Goal: Task Accomplishment & Management: Manage account settings

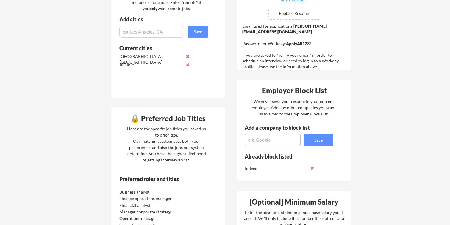
scroll to position [180, 0]
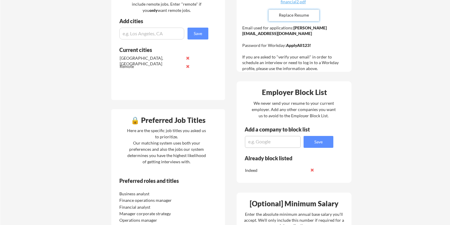
click at [288, 17] on input "file" at bounding box center [293, 15] width 50 height 11
type input "C:\fakepath\[PERSON_NAME]-Fearing resume_FinOps.pdf"
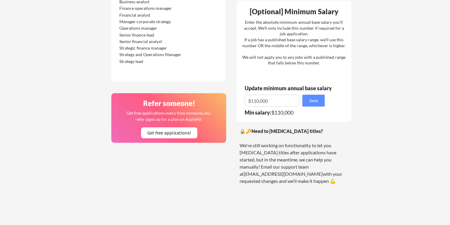
scroll to position [373, 0]
click at [254, 100] on input "input" at bounding box center [272, 101] width 54 height 12
type input "$100,000"
click at [322, 98] on button "Save" at bounding box center [313, 101] width 22 height 12
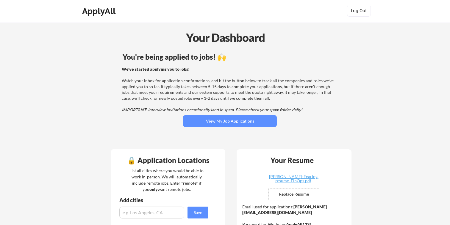
scroll to position [0, 0]
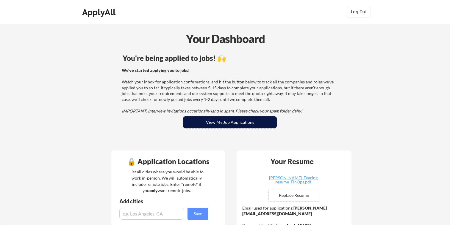
click at [223, 125] on button "View My Job Applications" at bounding box center [230, 123] width 94 height 12
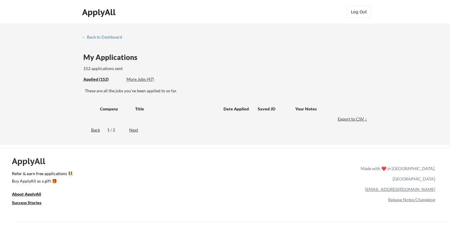
click at [140, 78] on div "More Jobs (47)" at bounding box center [148, 79] width 44 height 6
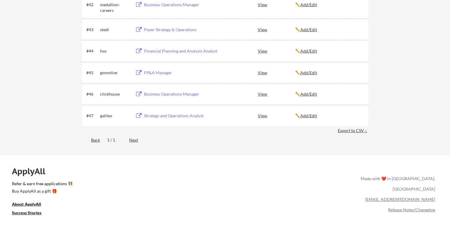
scroll to position [1094, 0]
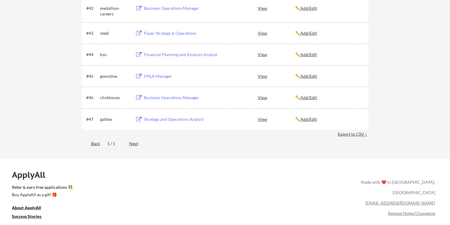
click at [261, 119] on div "View" at bounding box center [275, 119] width 37 height 11
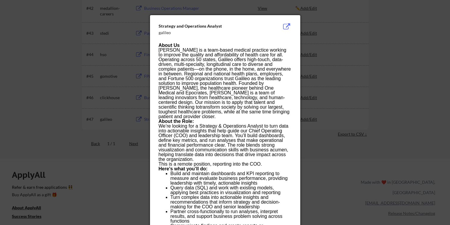
click at [287, 26] on button at bounding box center [286, 26] width 9 height 7
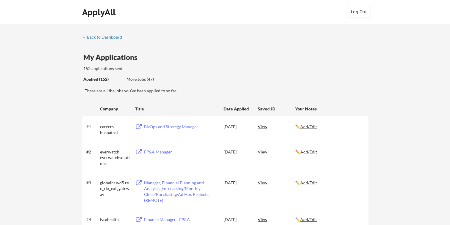
click at [150, 78] on div "More Jobs (47)" at bounding box center [148, 79] width 44 height 6
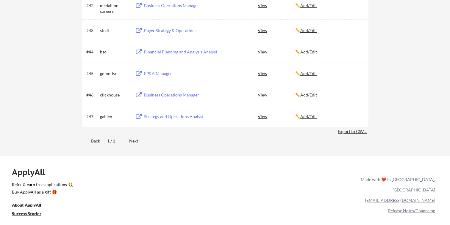
scroll to position [1096, 0]
click at [139, 115] on button at bounding box center [138, 117] width 7 height 6
click at [138, 93] on button at bounding box center [138, 96] width 7 height 6
click at [140, 73] on button at bounding box center [138, 74] width 7 height 6
click at [143, 50] on div "Financial Planning and Analysis Analyst" at bounding box center [179, 52] width 75 height 11
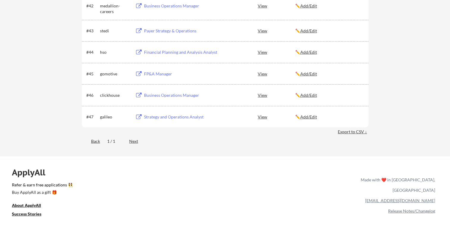
click at [143, 29] on div "Payer Strategy & Operations" at bounding box center [179, 30] width 75 height 11
click at [140, 6] on button at bounding box center [138, 6] width 7 height 6
click at [263, 7] on div "View" at bounding box center [275, 5] width 37 height 11
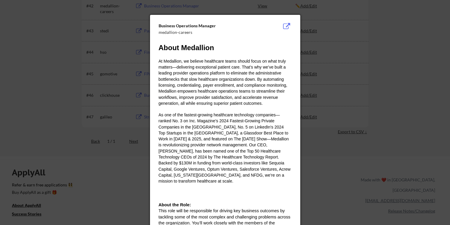
click at [287, 26] on button at bounding box center [286, 26] width 9 height 7
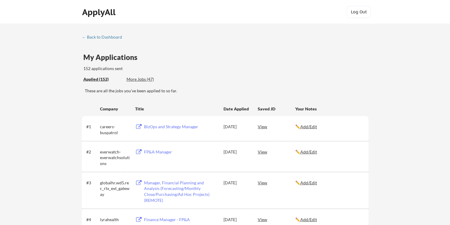
click at [100, 37] on div "← Back to Dashboard" at bounding box center [104, 37] width 45 height 4
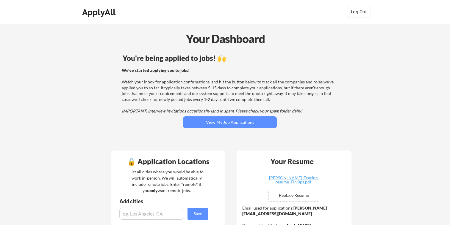
scroll to position [313, 0]
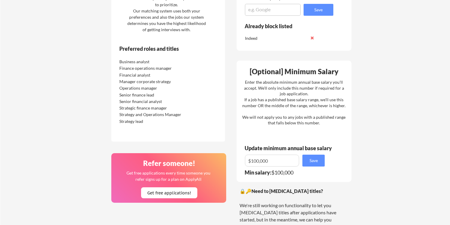
click at [127, 117] on div "Strategy and Operations Manager" at bounding box center [150, 115] width 63 height 6
click at [160, 114] on div "Strategy and Operations Manager" at bounding box center [150, 115] width 63 height 6
copy div "Strategy and Operations"
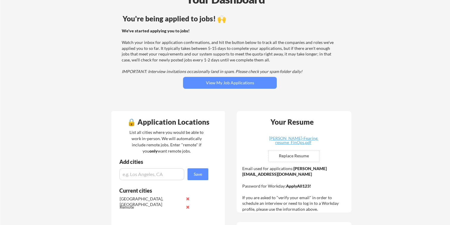
scroll to position [0, 0]
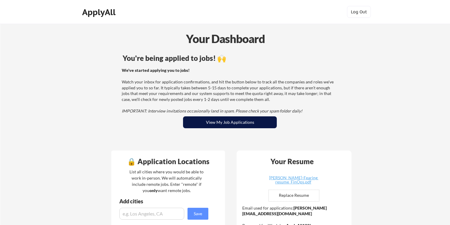
click at [218, 122] on button "View My Job Applications" at bounding box center [230, 123] width 94 height 12
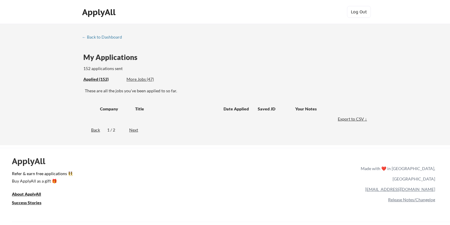
click at [135, 79] on div "More Jobs (47)" at bounding box center [148, 79] width 44 height 6
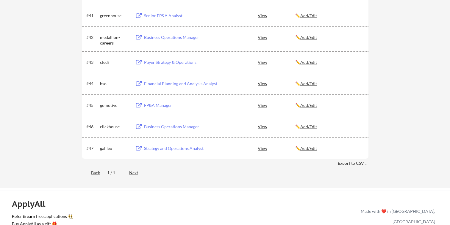
scroll to position [1061, 0]
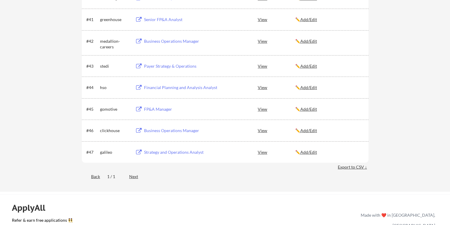
click at [312, 152] on u "Add/Edit" at bounding box center [308, 152] width 17 height 5
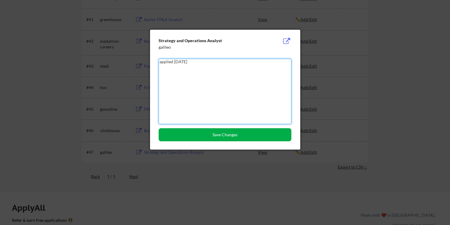
type textarea "applied 10/8/25"
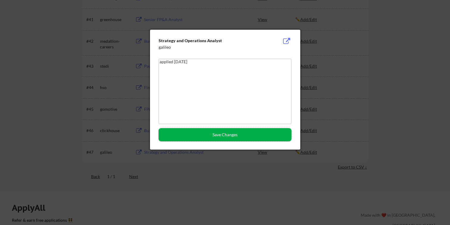
click at [248, 136] on button "Save Changes" at bounding box center [224, 134] width 133 height 13
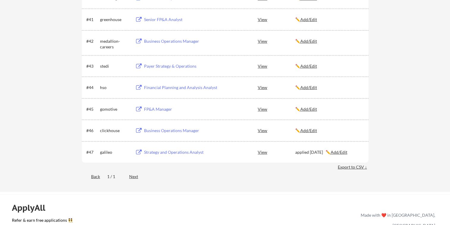
click at [309, 129] on u "Add/Edit" at bounding box center [308, 130] width 17 height 5
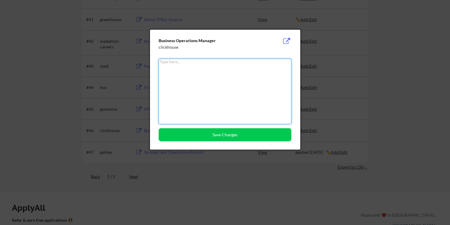
paste textarea "applied 10/8/25"
type textarea "applied 10/8/25"
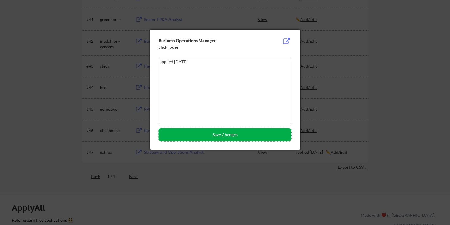
click at [250, 137] on button "Save Changes" at bounding box center [224, 134] width 133 height 13
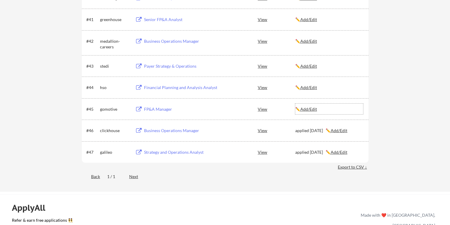
click at [306, 110] on u "Add/Edit" at bounding box center [308, 109] width 17 height 5
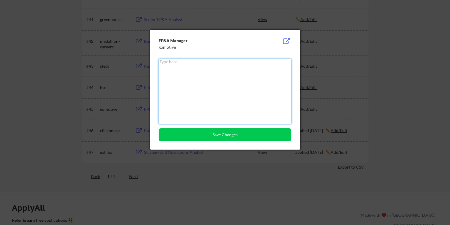
paste textarea "applied 10/8/25"
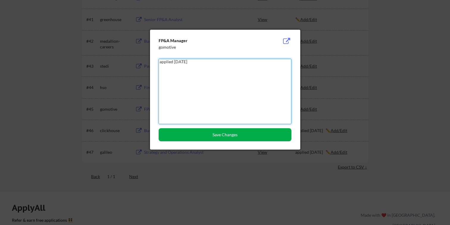
type textarea "applied 10/8/25"
click at [227, 132] on button "Save Changes" at bounding box center [224, 134] width 133 height 13
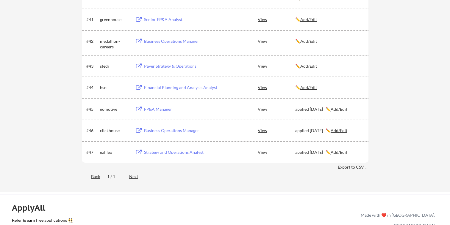
click at [310, 88] on u "Add/Edit" at bounding box center [308, 87] width 17 height 5
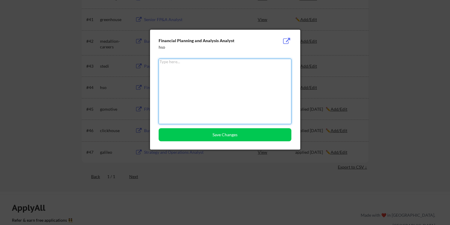
paste textarea "applied 10/8/25"
type textarea "applied 10/8/25"
click at [241, 134] on button "Save Changes" at bounding box center [224, 134] width 133 height 13
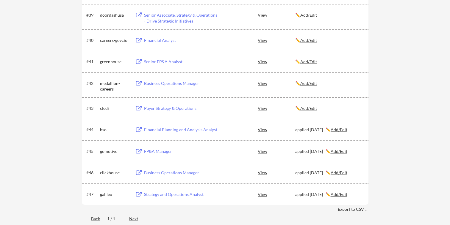
scroll to position [1018, 0]
click at [172, 62] on div "Senior FP&A Analyst" at bounding box center [181, 62] width 74 height 6
click at [314, 62] on u "Add/Edit" at bounding box center [308, 62] width 17 height 5
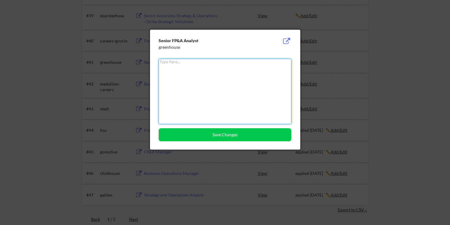
click at [245, 91] on textarea at bounding box center [224, 91] width 133 height 65
type textarea "closed"
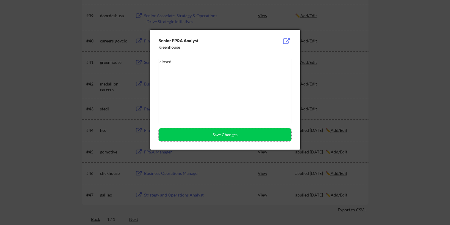
scroll to position [0, 0]
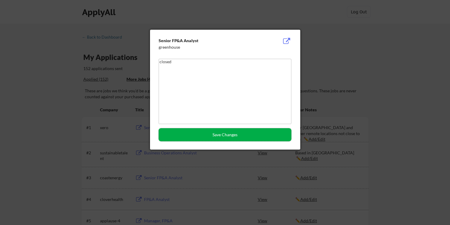
click at [249, 134] on button "Save Changes" at bounding box center [224, 134] width 133 height 13
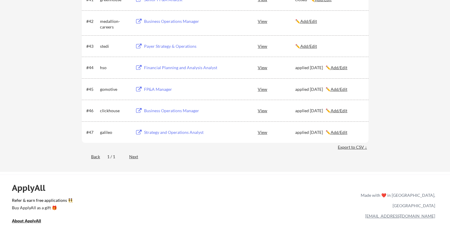
scroll to position [1080, 0]
click at [134, 158] on div "Next" at bounding box center [137, 157] width 16 height 6
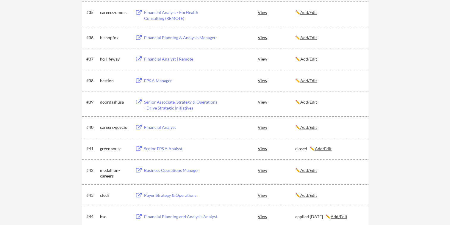
scroll to position [931, 0]
click at [161, 128] on div "Financial Analyst" at bounding box center [181, 128] width 74 height 6
drag, startPoint x: 201, startPoint y: 110, endPoint x: 145, endPoint y: 105, distance: 56.4
click at [145, 105] on div "Senior Associate, Strategy & Operations - Drive Strategic Initiatives" at bounding box center [181, 106] width 74 height 12
copy div "Senior Associate, Strategy & Operations - Drive Strategic Initiatives"
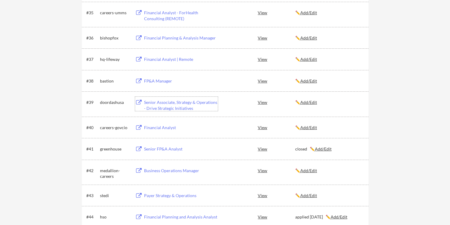
click at [309, 102] on u "Add/Edit" at bounding box center [308, 102] width 17 height 5
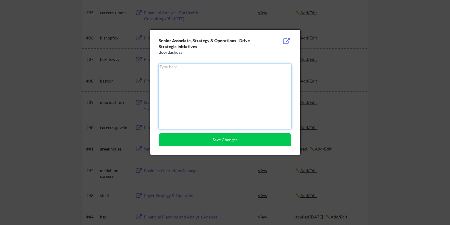
click at [235, 93] on textarea at bounding box center [224, 96] width 133 height 65
type textarea "applied 9/19/25"
click at [219, 135] on button "Save Changes" at bounding box center [224, 139] width 133 height 13
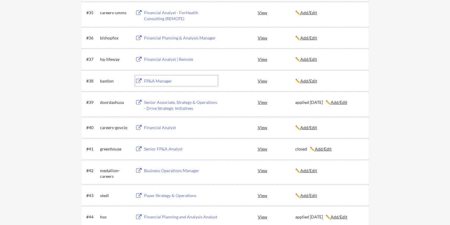
click at [158, 82] on div "FP&A Manager" at bounding box center [181, 81] width 74 height 6
click at [315, 80] on u "Add/Edit" at bounding box center [308, 80] width 17 height 5
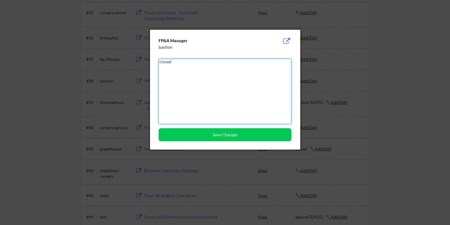
type textarea "closed"
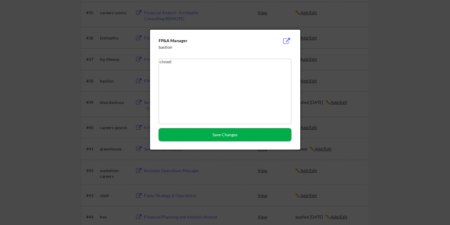
click at [215, 131] on button "Save Changes" at bounding box center [224, 134] width 133 height 13
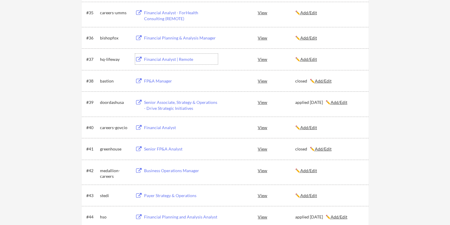
click at [177, 59] on div "Financial Analyst | Remote" at bounding box center [181, 59] width 74 height 6
click at [308, 59] on u "Add/Edit" at bounding box center [308, 59] width 17 height 5
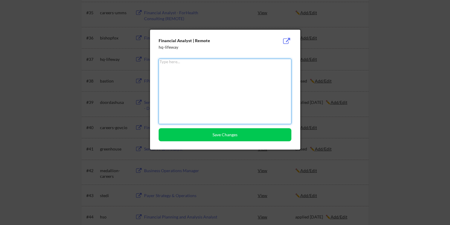
click at [249, 84] on textarea at bounding box center [224, 91] width 133 height 65
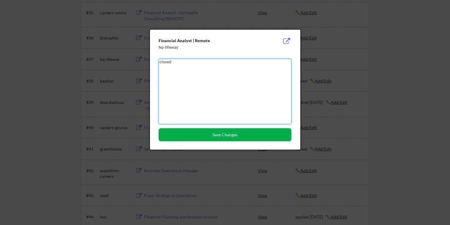
type textarea "closed"
click at [235, 136] on button "Save Changes" at bounding box center [224, 134] width 133 height 13
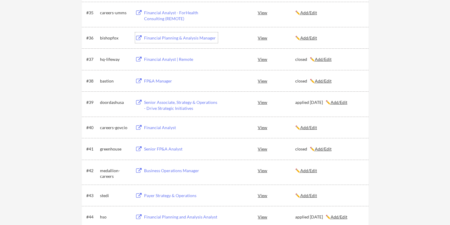
click at [203, 39] on div "Financial Planning & Analysis Manager" at bounding box center [181, 38] width 74 height 6
click at [312, 39] on u "Add/Edit" at bounding box center [308, 37] width 17 height 5
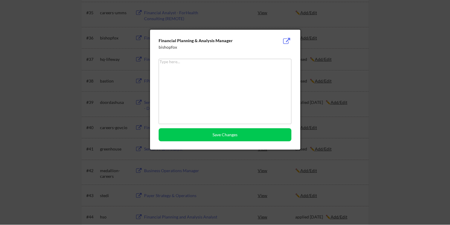
click at [233, 83] on textarea at bounding box center [224, 91] width 133 height 65
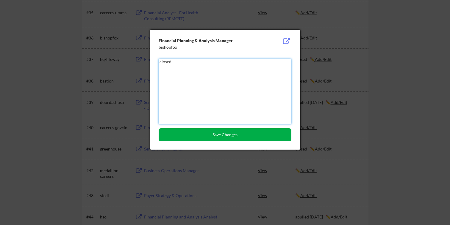
type textarea "closed"
click at [222, 136] on button "Save Changes" at bounding box center [224, 134] width 133 height 13
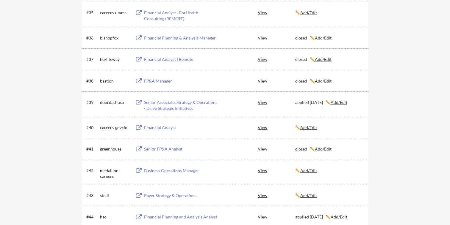
click at [201, 12] on div "Financial Analyst - ForHealth Consulting (REMOTE)" at bounding box center [181, 16] width 74 height 12
click at [310, 12] on u "Add/Edit" at bounding box center [308, 12] width 17 height 5
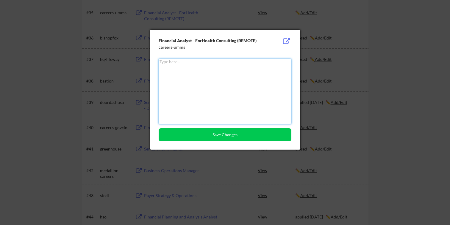
click at [218, 84] on textarea at bounding box center [224, 91] width 133 height 65
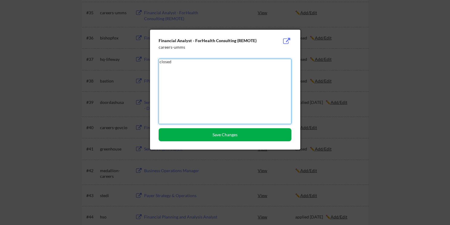
type textarea "closed"
click at [220, 133] on button "Save Changes" at bounding box center [224, 134] width 133 height 13
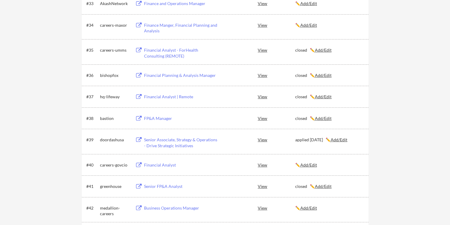
scroll to position [850, 0]
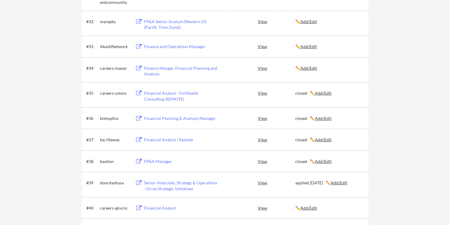
click at [165, 69] on div "Finance Manger, Financial Planning and Analysis" at bounding box center [181, 71] width 74 height 12
click at [260, 69] on div "View" at bounding box center [275, 68] width 37 height 11
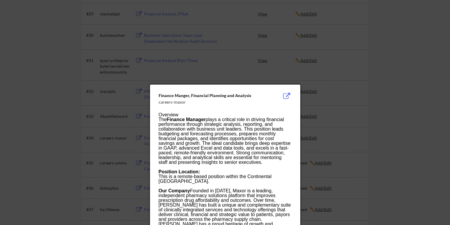
scroll to position [747, 0]
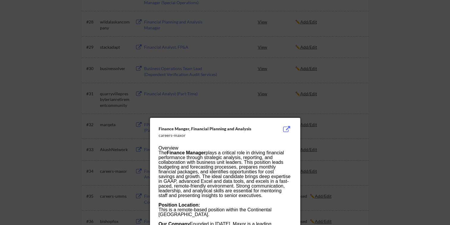
click at [288, 127] on button at bounding box center [286, 129] width 9 height 7
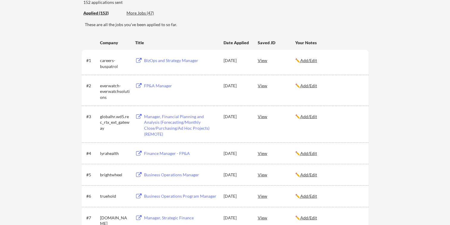
scroll to position [65, 0]
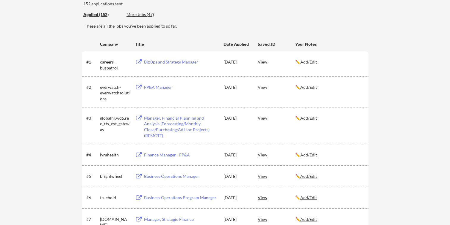
click at [139, 15] on div "More Jobs (47)" at bounding box center [148, 15] width 44 height 6
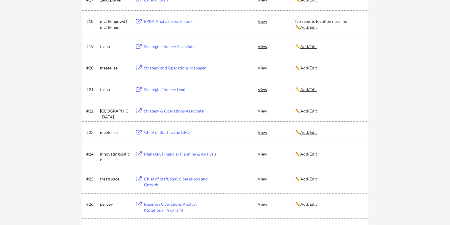
scroll to position [550, 0]
